Goal: Navigation & Orientation: Find specific page/section

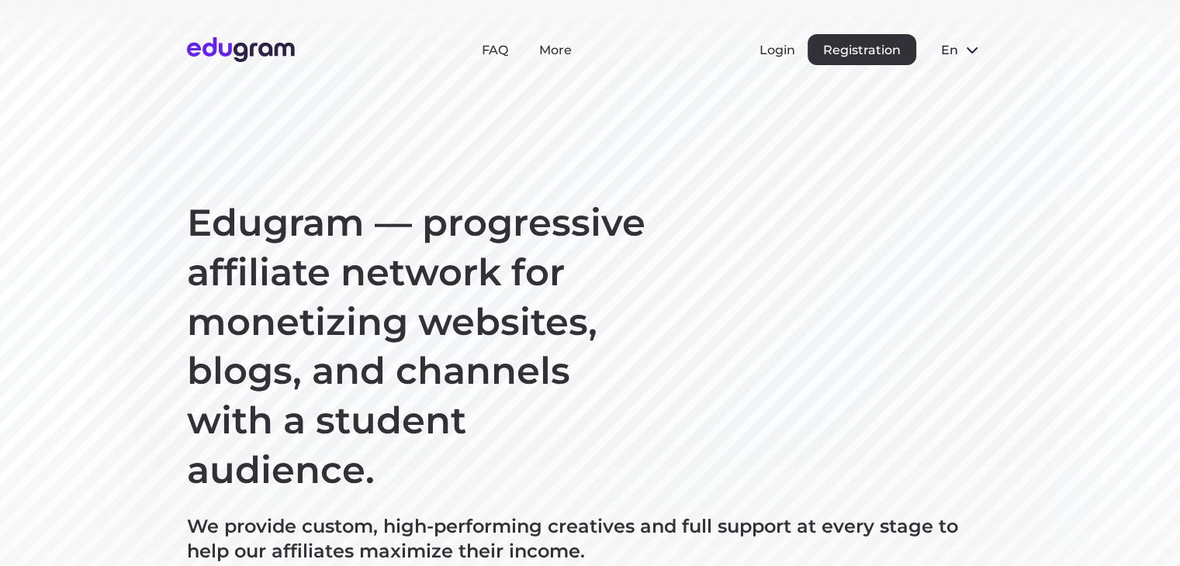
click at [960, 44] on button "en" at bounding box center [960, 49] width 65 height 31
click at [968, 85] on button "Русский" at bounding box center [970, 85] width 85 height 25
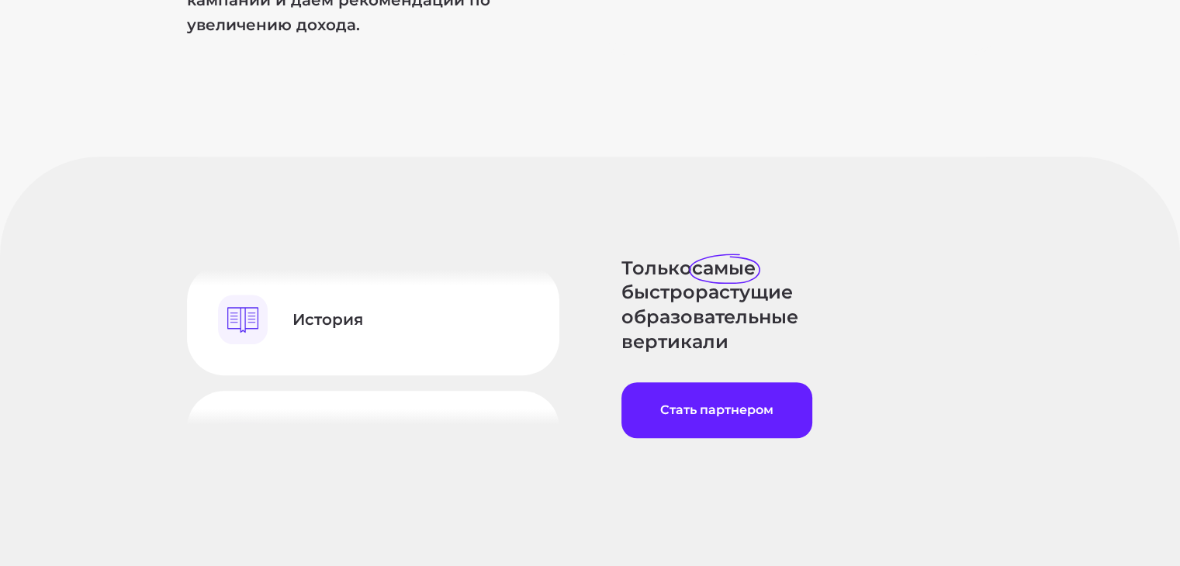
scroll to position [1095, 0]
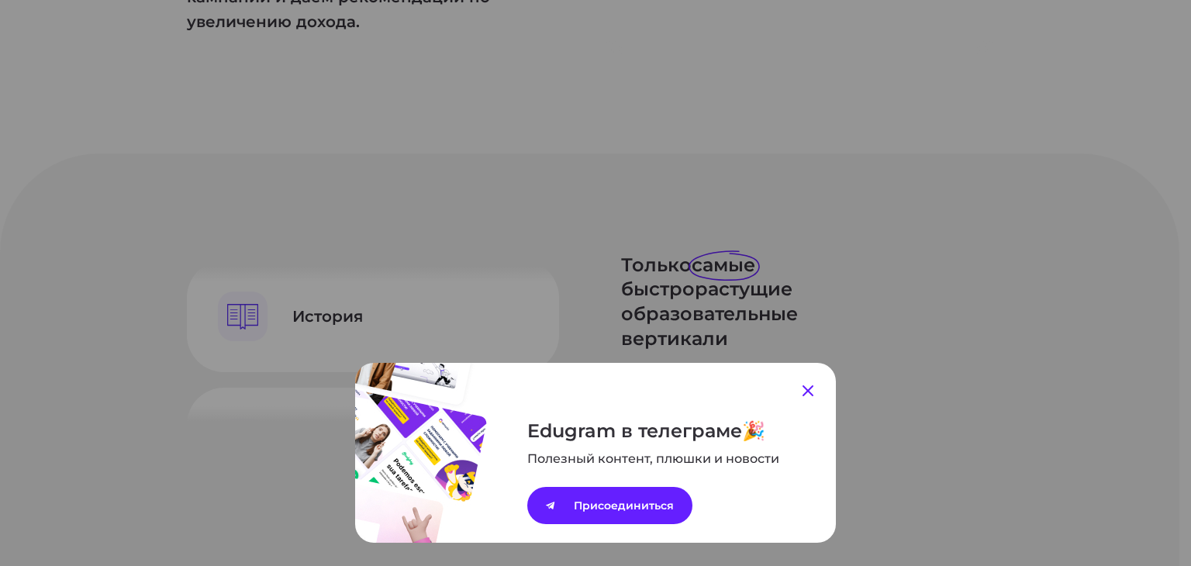
click at [807, 386] on icon at bounding box center [808, 391] width 19 height 19
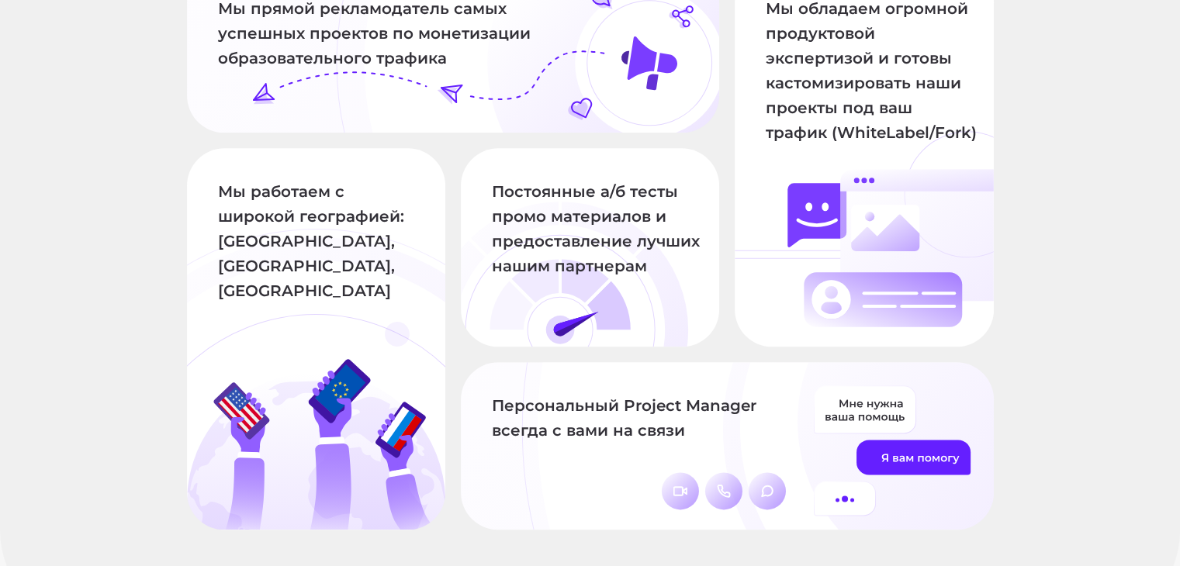
scroll to position [1802, 0]
